Goal: Manage account settings

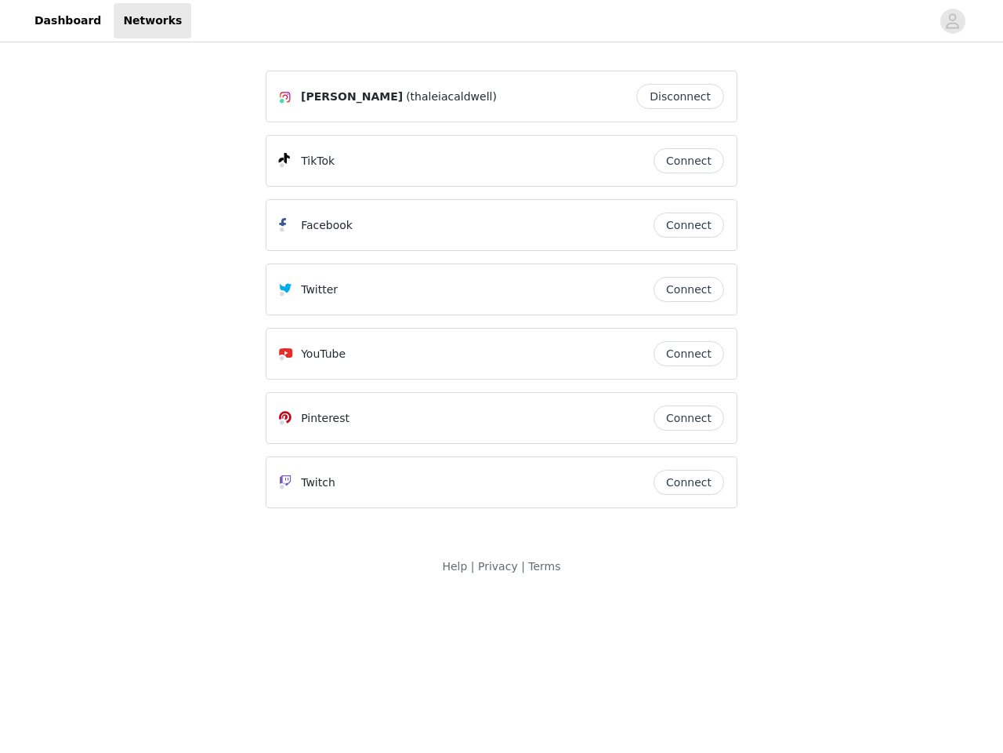
click at [502, 296] on div "Twitter" at bounding box center [466, 289] width 375 height 19
click at [502, 21] on div at bounding box center [561, 20] width 740 height 35
click at [953, 21] on icon "avatar" at bounding box center [952, 21] width 15 height 25
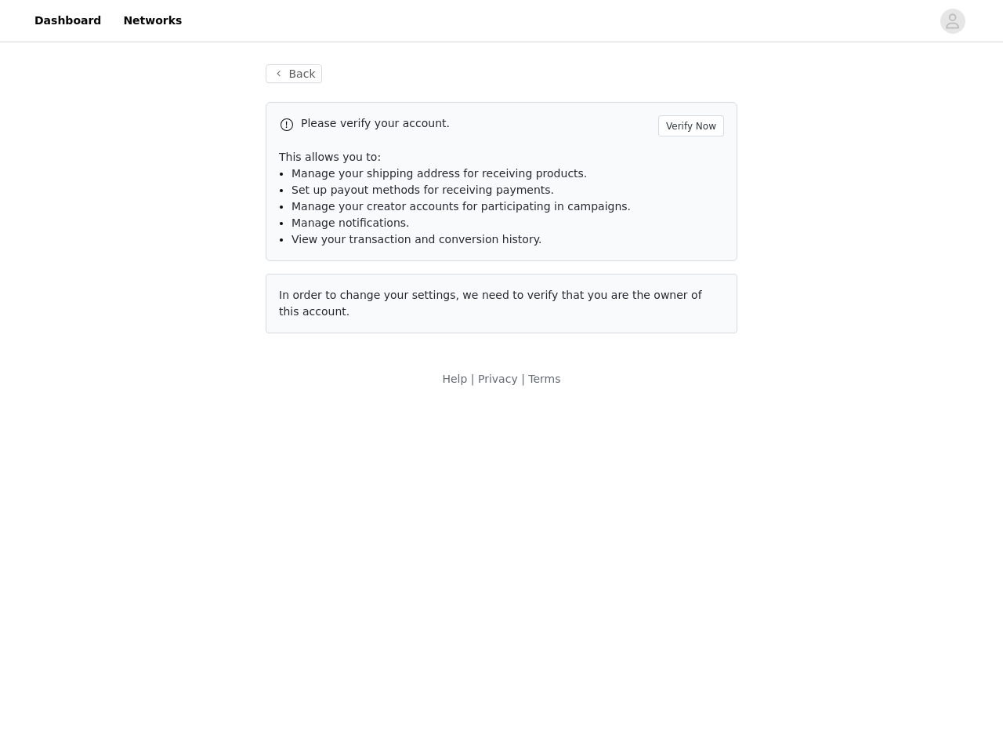
click at [689, 225] on li "Manage notifications." at bounding box center [508, 223] width 433 height 16
click at [689, 289] on span "In order to change your settings, we need to verify that you are the owner of t…" at bounding box center [490, 302] width 423 height 29
click at [689, 354] on div "Back Please verify your account. Verify Now This allows you to: Manage your shi…" at bounding box center [502, 207] width 510 height 325
click at [689, 418] on body "Dashboard Networks Back Please verify your account. Verify Now This allows you …" at bounding box center [501, 376] width 1003 height 753
click at [689, 482] on body "Dashboard Networks Back Please verify your account. Verify Now This allows you …" at bounding box center [501, 376] width 1003 height 753
